Goal: Find specific page/section: Find specific page/section

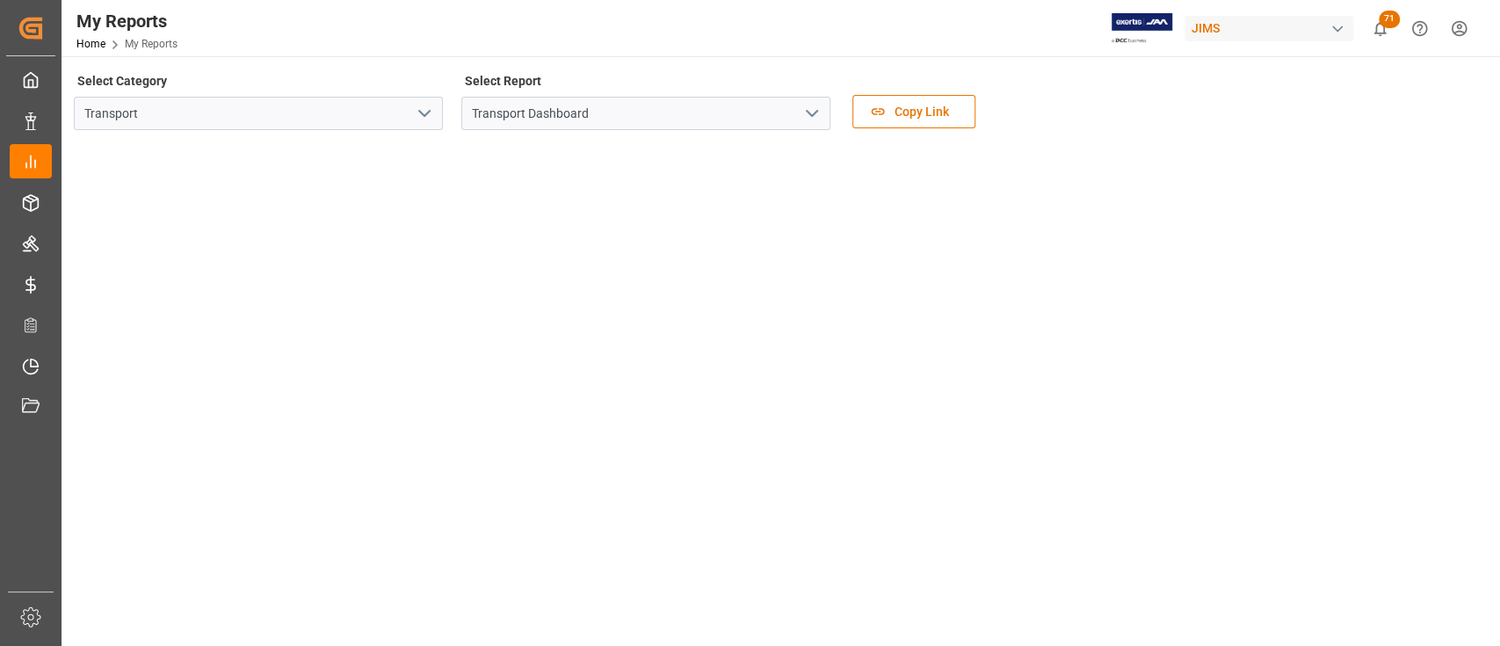
click at [1169, 102] on div "Select Category Transport Select Report Transport Dashboard Copy Link" at bounding box center [779, 106] width 1410 height 74
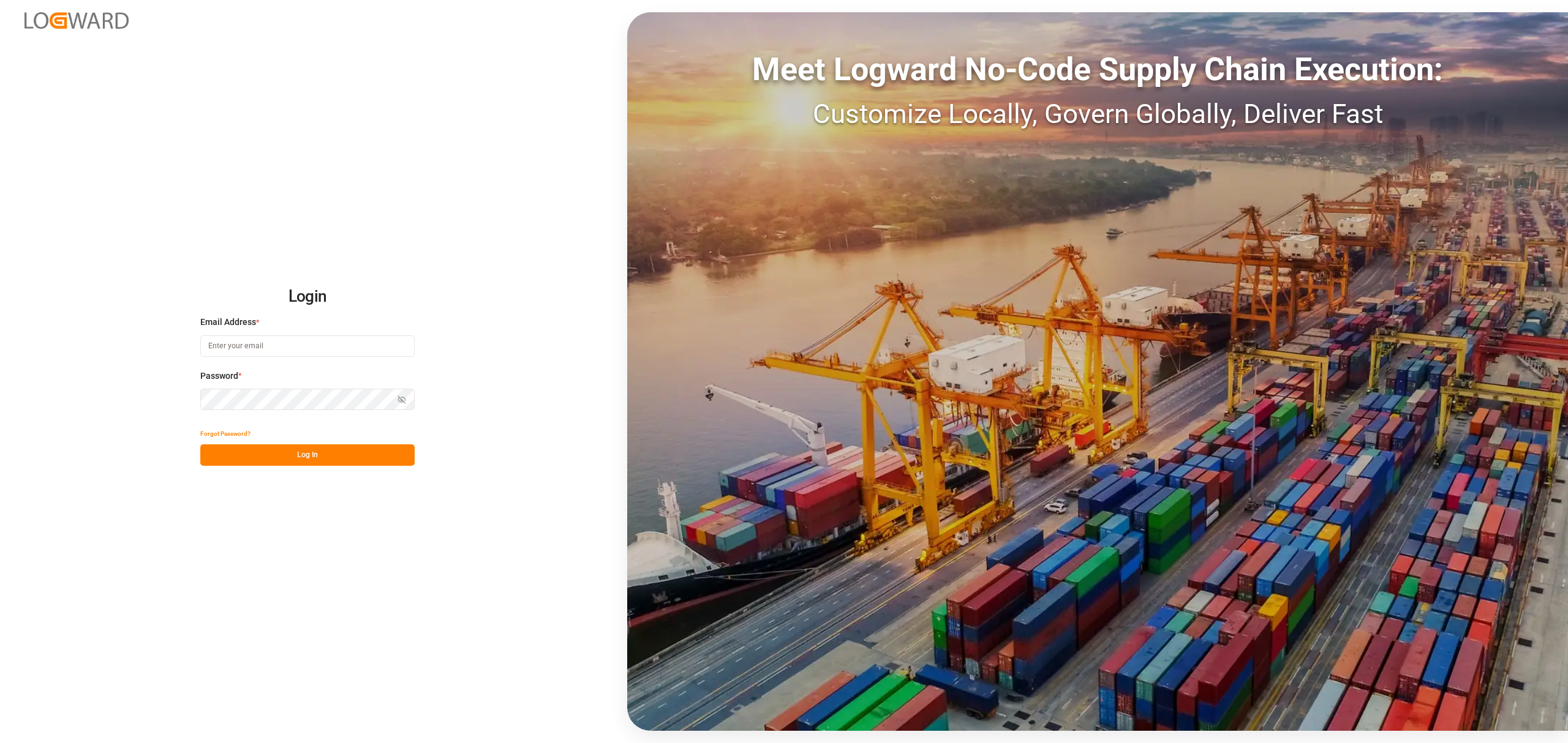
type input "[PERSON_NAME][EMAIL_ADDRESS][PERSON_NAME][DOMAIN_NAME]"
click at [334, 454] on button "Log In" at bounding box center [307, 455] width 214 height 22
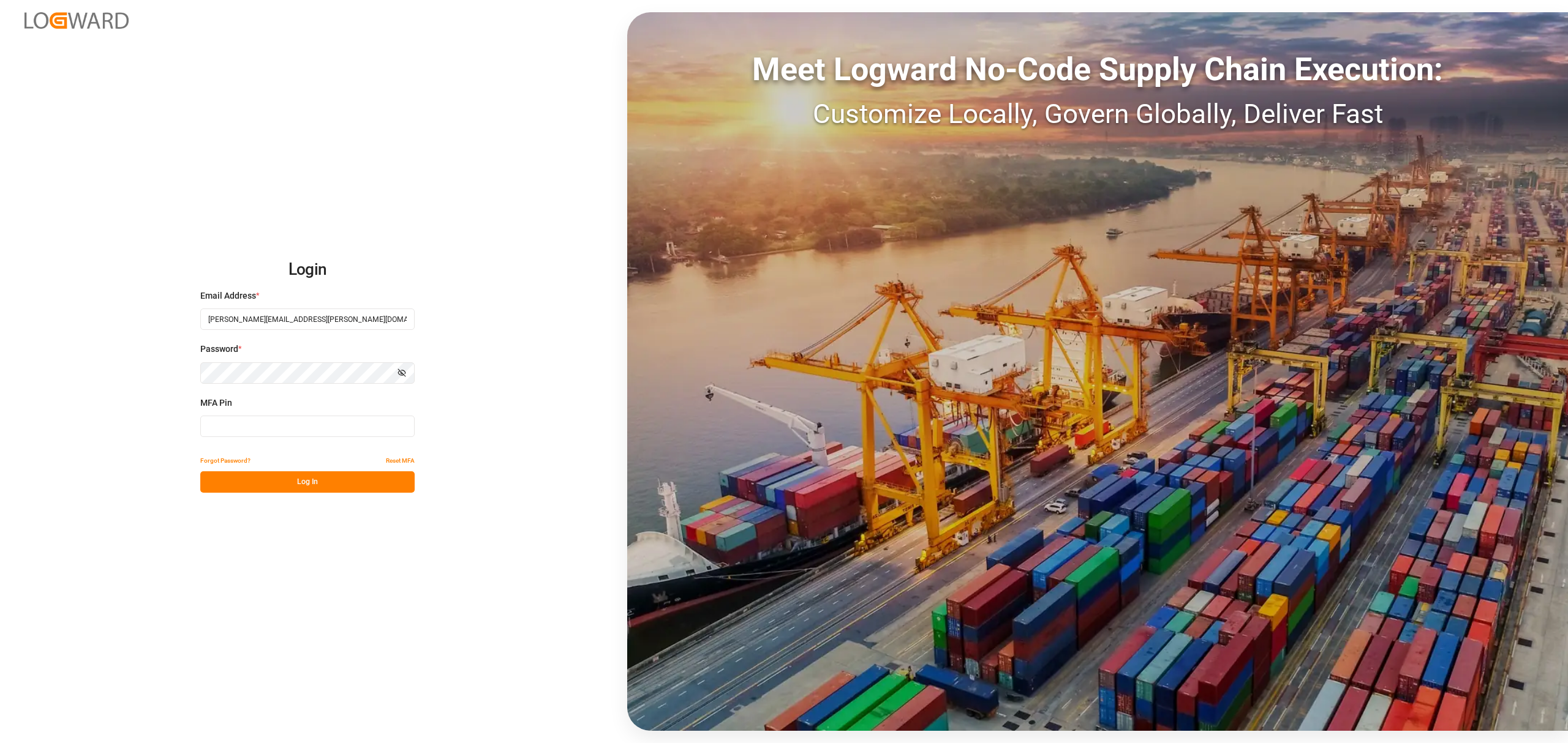
click at [295, 425] on input at bounding box center [307, 427] width 214 height 22
type input "954257"
click at [317, 484] on button "Log In" at bounding box center [307, 482] width 214 height 22
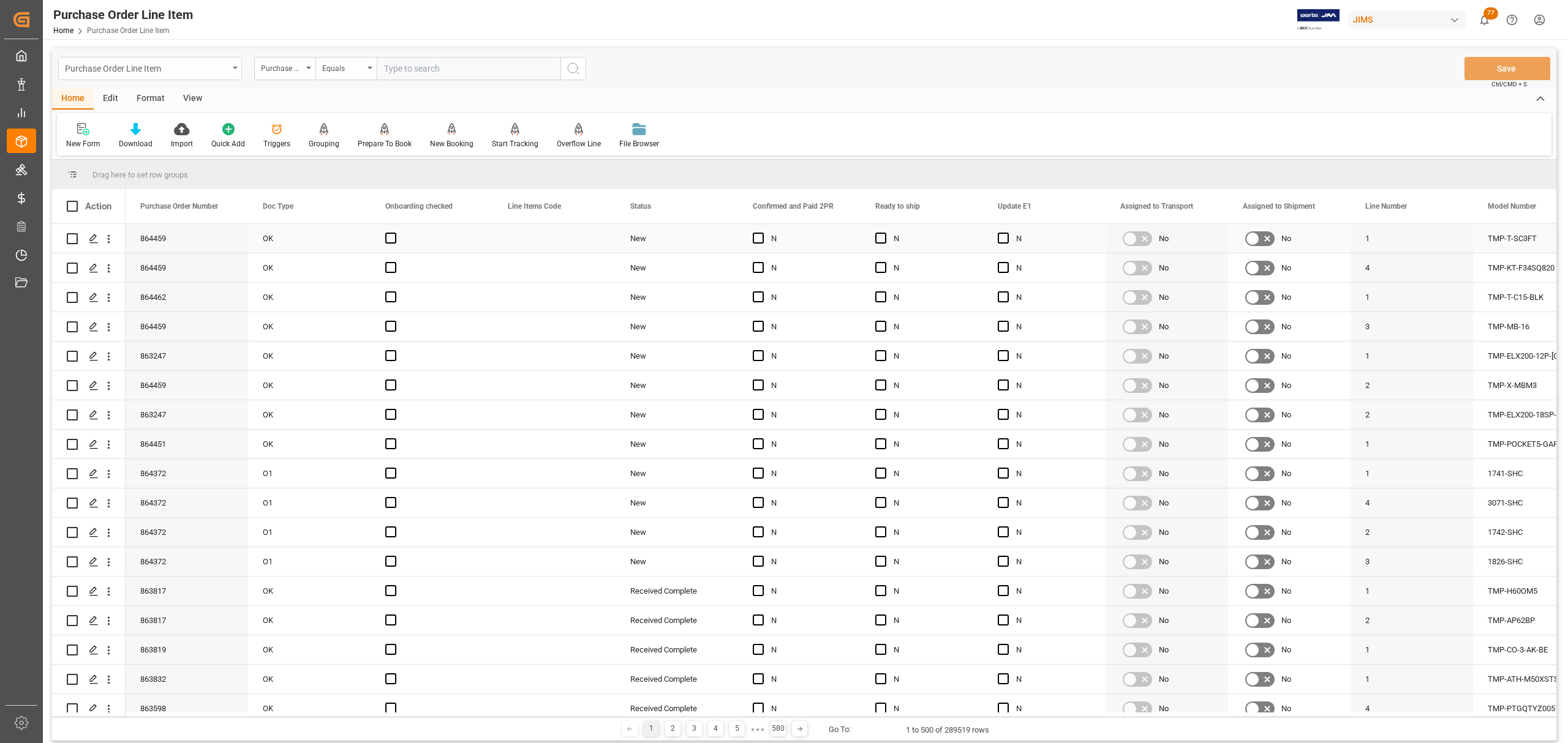
click at [238, 73] on div "Purchase Order Line Item" at bounding box center [150, 68] width 184 height 23
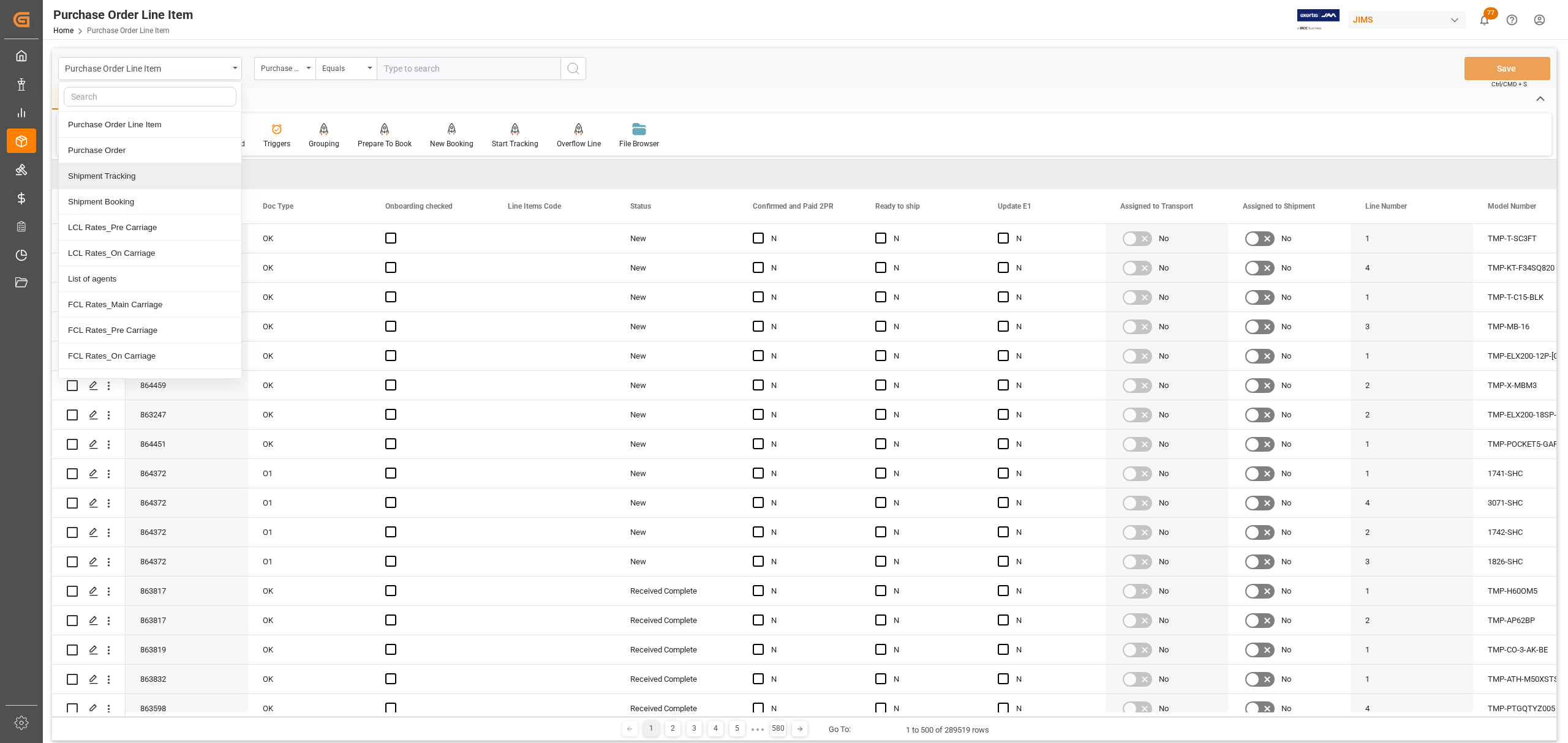
click at [121, 180] on div "Shipment Tracking" at bounding box center [150, 176] width 183 height 26
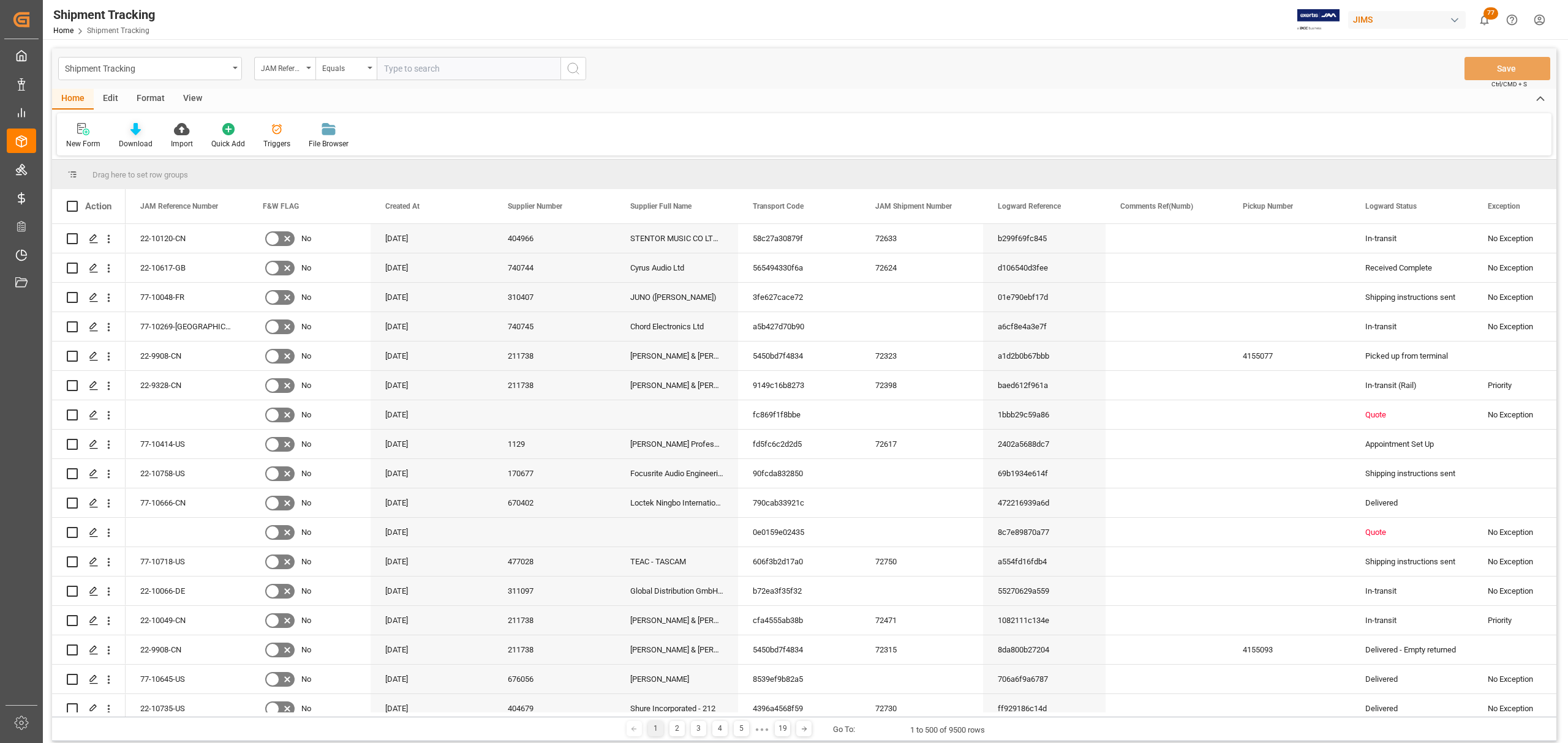
click at [131, 135] on div "Download" at bounding box center [135, 136] width 52 height 27
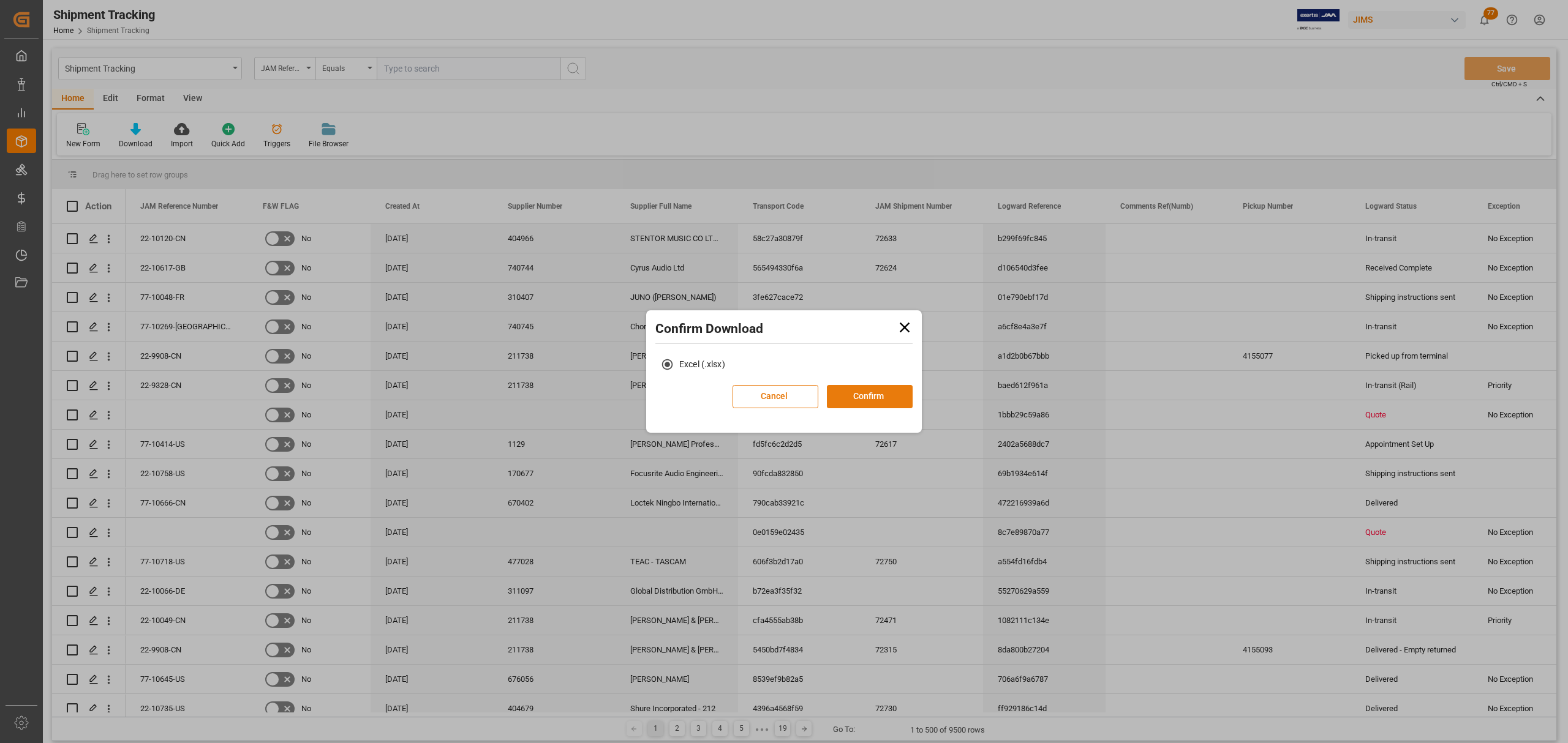
click at [863, 400] on button "Confirm" at bounding box center [869, 397] width 86 height 23
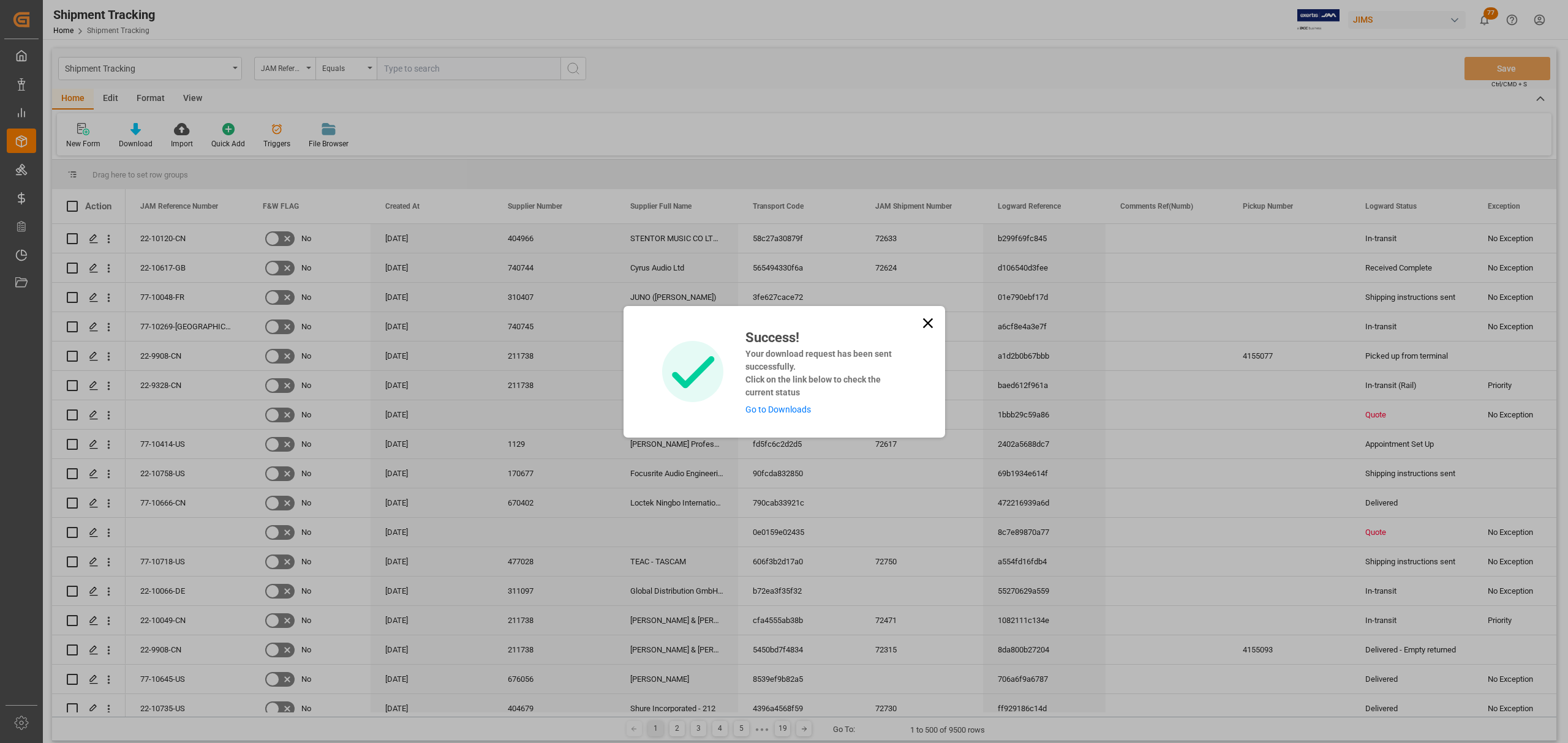
click at [790, 406] on link "Go to Downloads" at bounding box center [778, 410] width 66 height 10
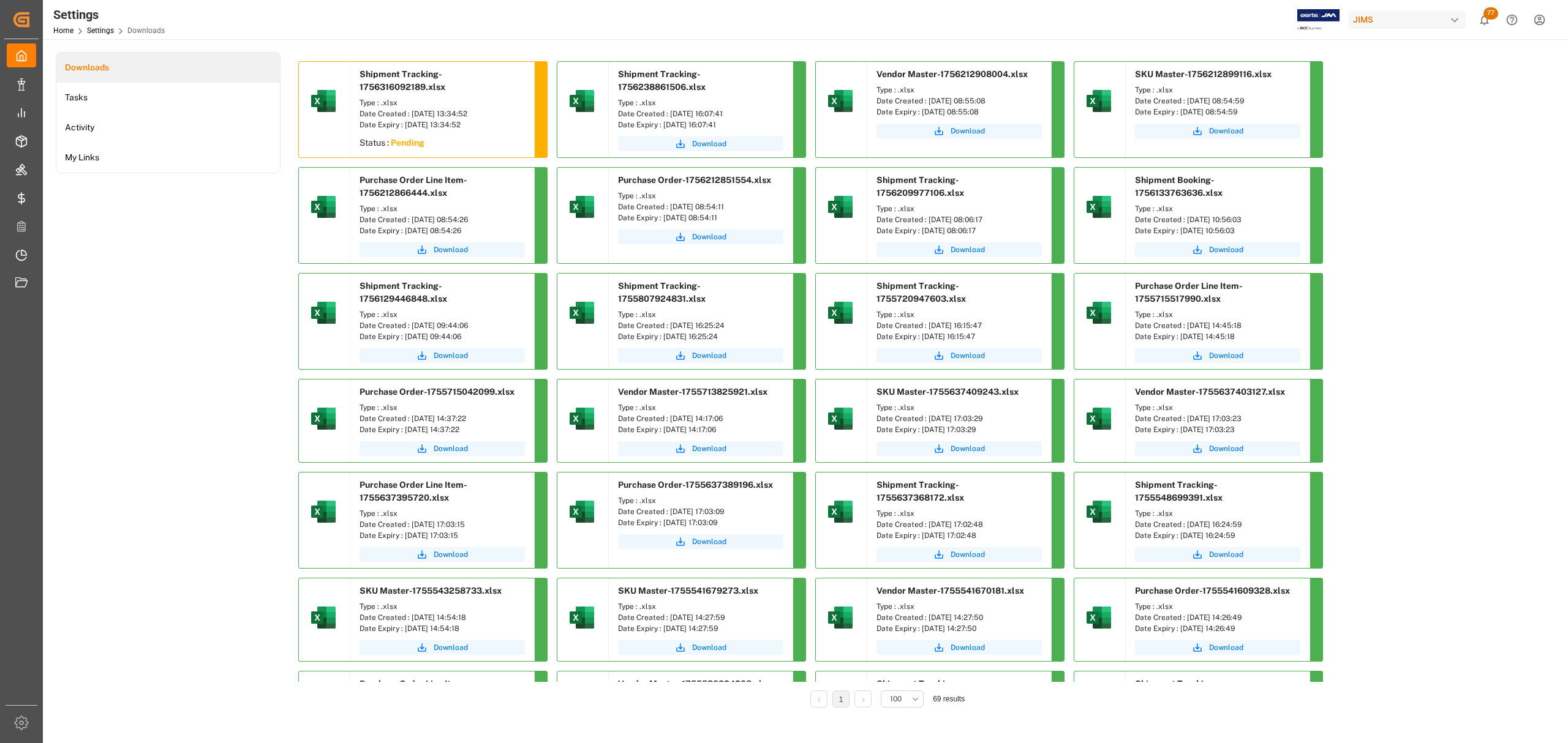
click at [189, 273] on div "Downloads Tasks Activity My Links" at bounding box center [168, 388] width 224 height 673
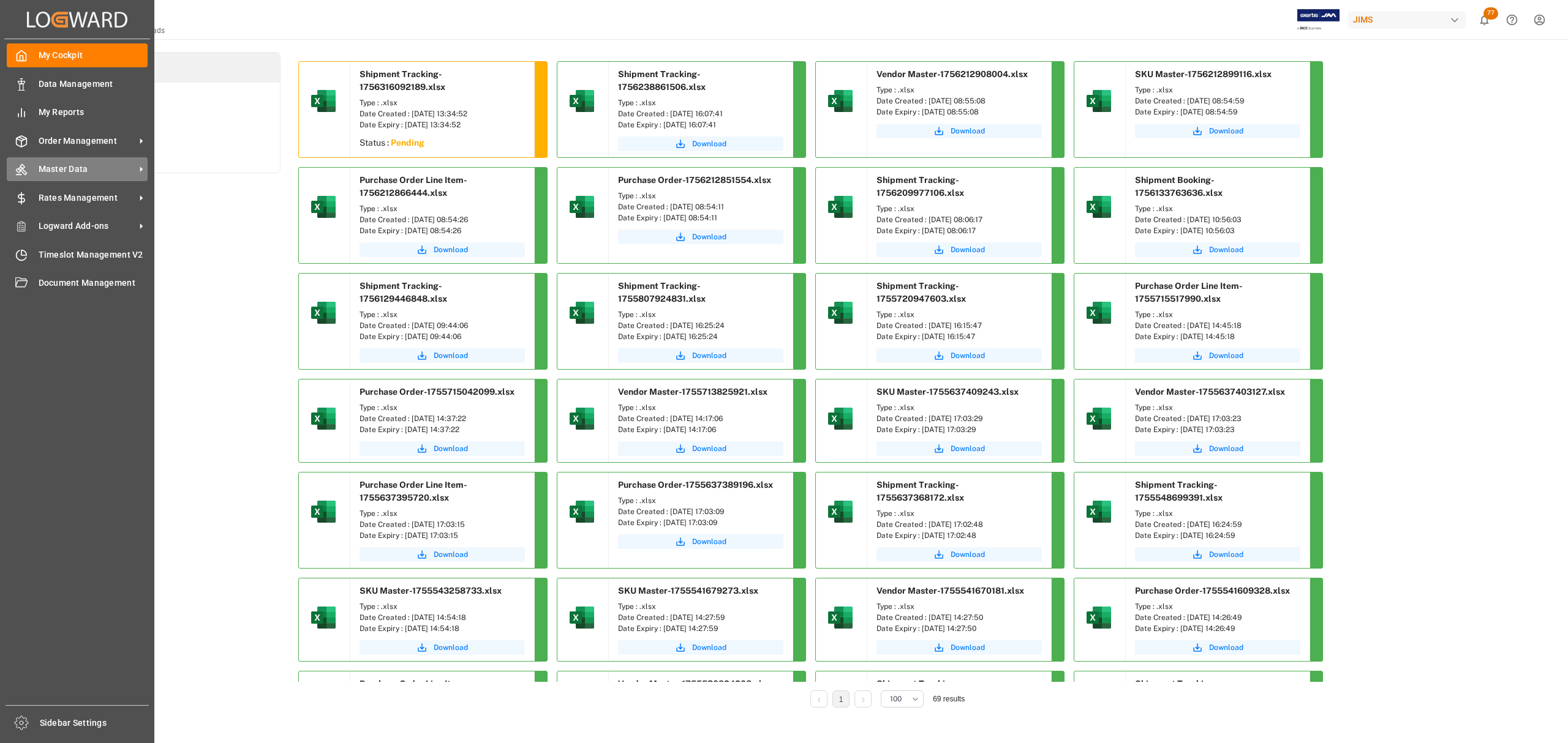
click at [67, 167] on span "Master Data" at bounding box center [86, 169] width 97 height 13
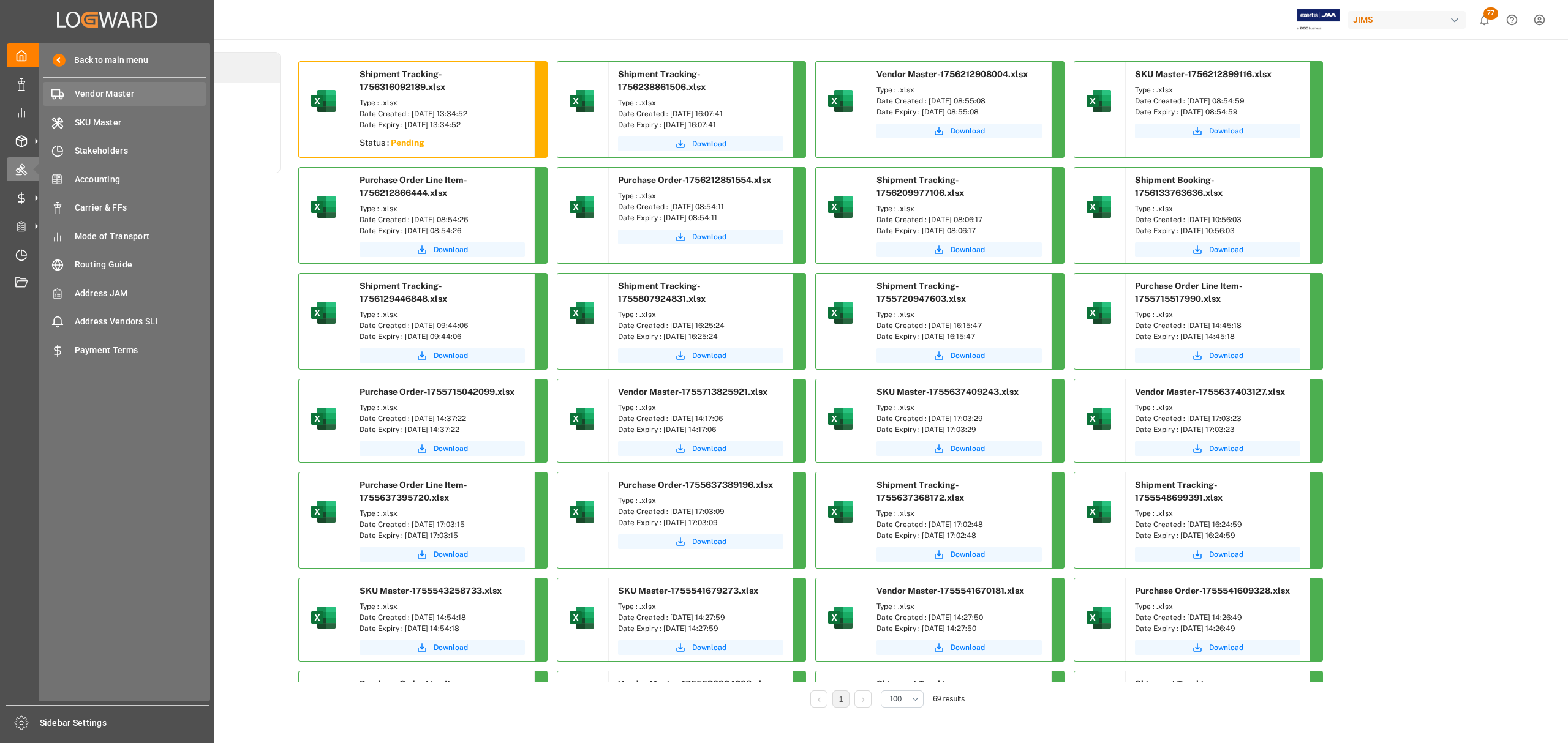
click at [83, 89] on span "Vendor Master" at bounding box center [140, 94] width 132 height 13
